Goal: Navigation & Orientation: Find specific page/section

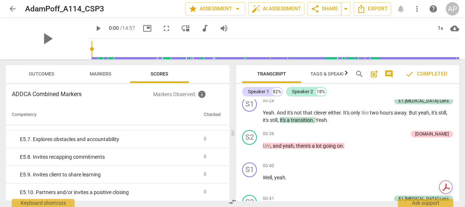
scroll to position [393, 0]
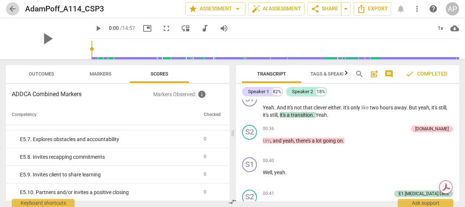
click at [12, 4] on span "arrow_back" at bounding box center [12, 8] width 9 height 9
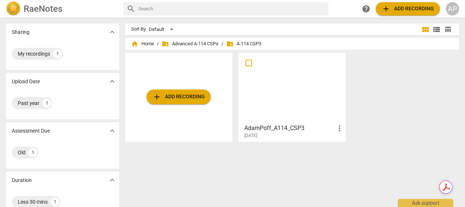
click at [56, 8] on h2 "RaeNotes" at bounding box center [43, 9] width 39 height 10
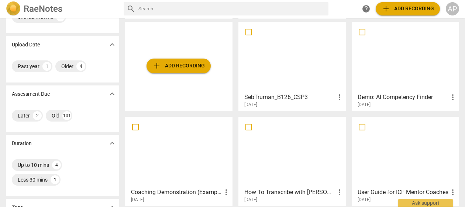
scroll to position [24, 0]
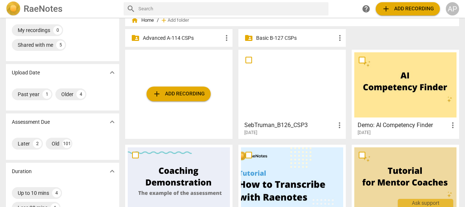
click at [168, 38] on p "Advanced A-114 CSPs" at bounding box center [182, 38] width 79 height 8
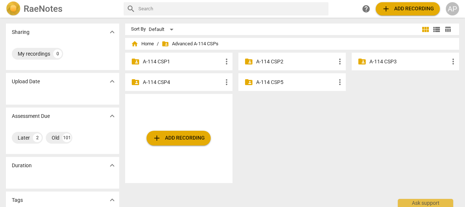
click at [166, 83] on p "A-114 CSP4" at bounding box center [182, 83] width 79 height 8
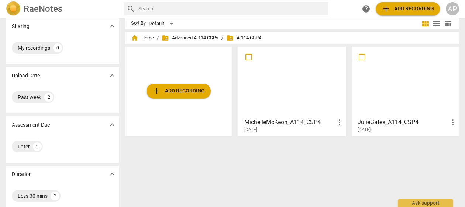
scroll to position [5, 0]
